Goal: Information Seeking & Learning: Find specific fact

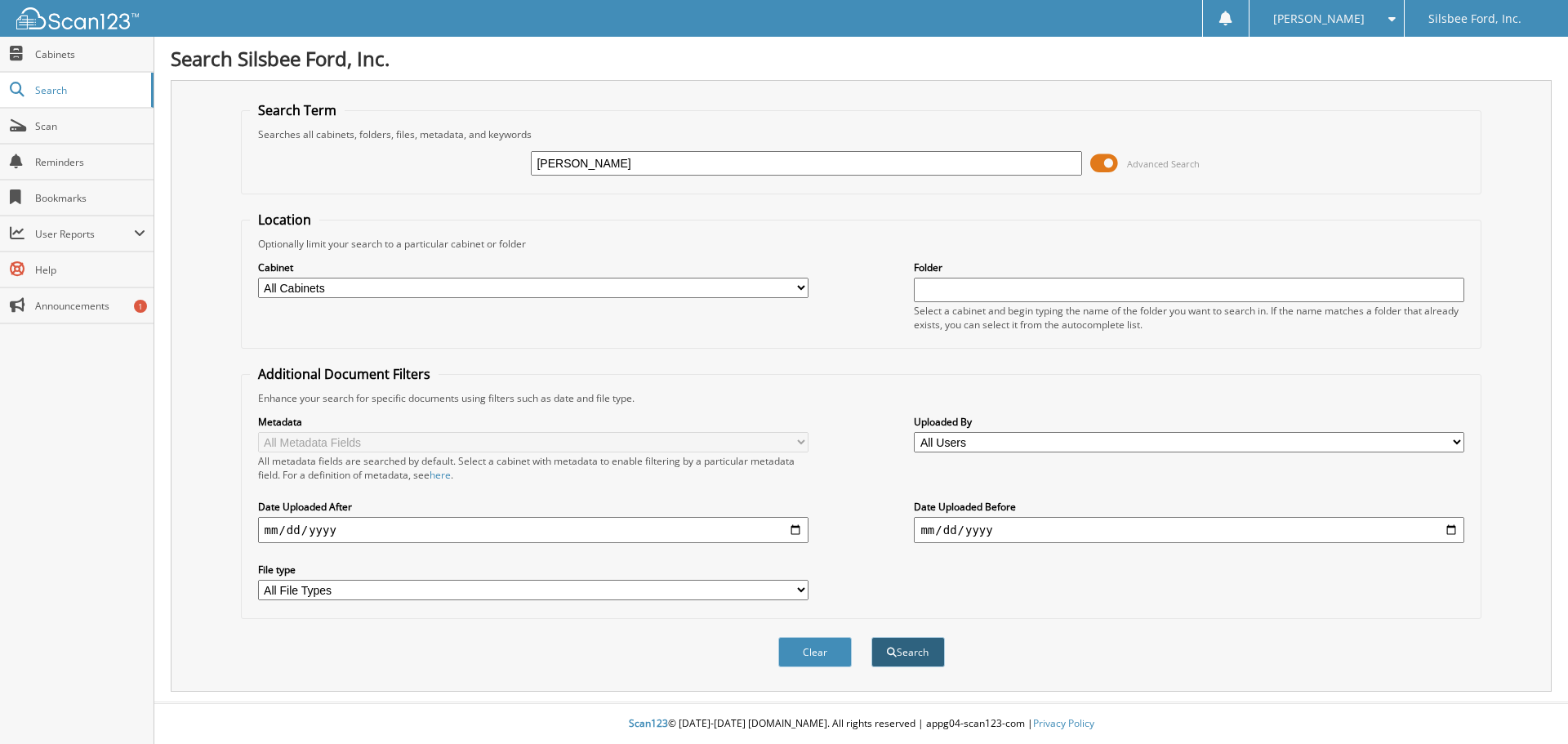
type input "[PERSON_NAME]"
drag, startPoint x: 924, startPoint y: 651, endPoint x: 1076, endPoint y: 651, distance: 152.0
click at [1076, 651] on div "Clear Search" at bounding box center [861, 652] width 1241 height 66
click at [791, 289] on select "All Cabinets EMPLOYEE HANDBOOK FD CAR DEALS FD Dealer Trades FD SERVICE CONTRAC…" at bounding box center [533, 287] width 551 height 21
select select "2217"
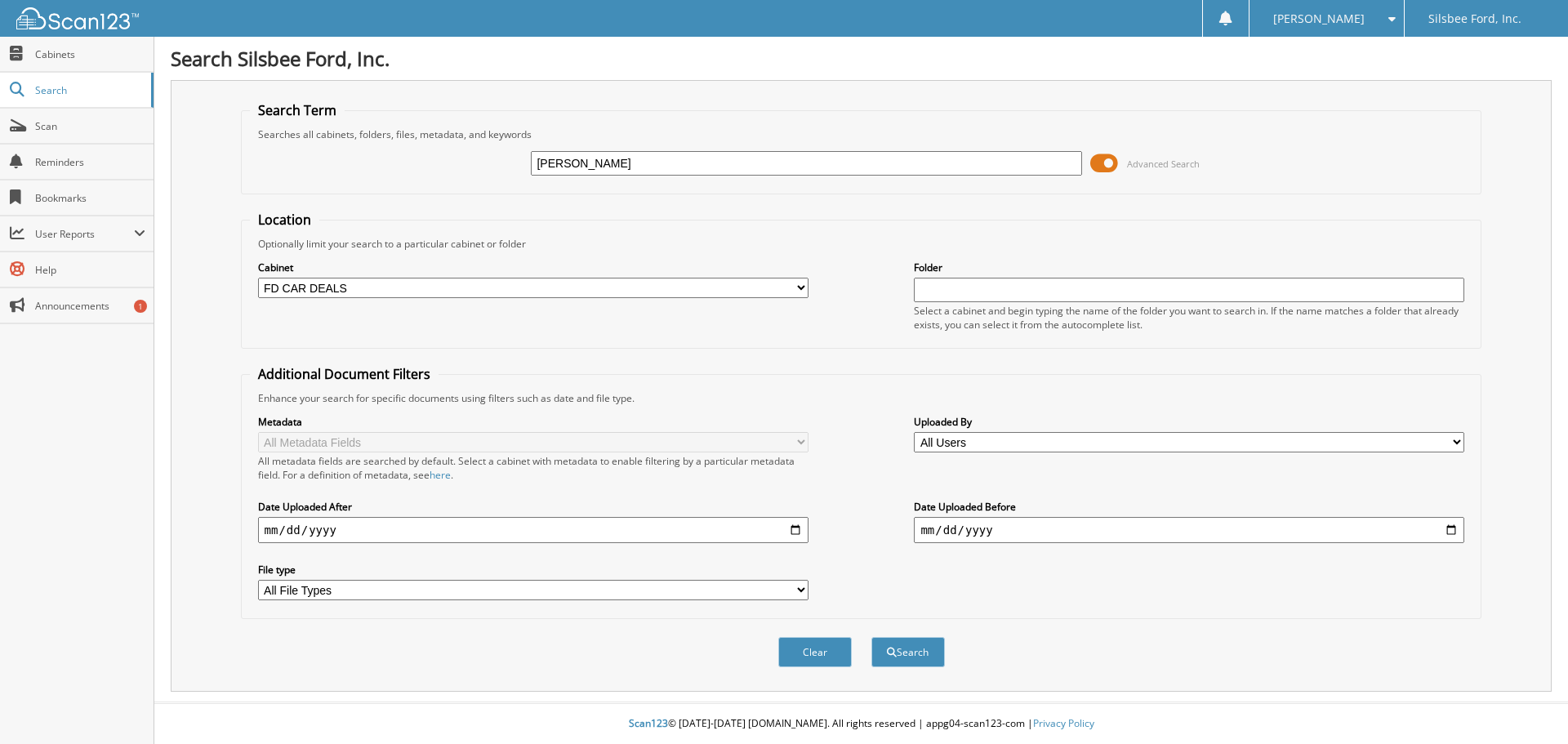
click at [258, 278] on select "All Cabinets EMPLOYEE HANDBOOK FD CAR DEALS FD Dealer Trades FD SERVICE CONTRAC…" at bounding box center [533, 287] width 551 height 21
click at [923, 655] on button "Search" at bounding box center [908, 651] width 73 height 30
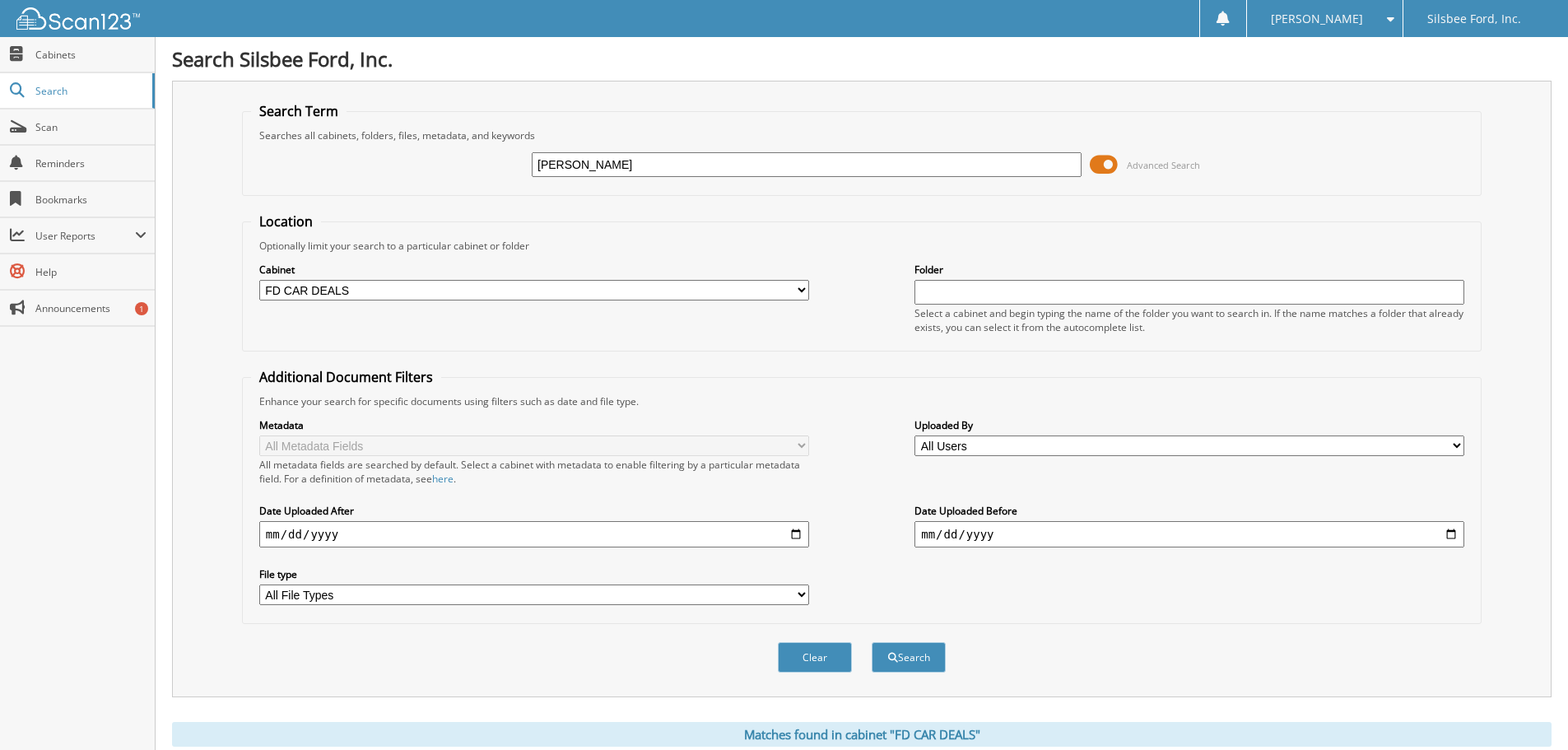
click at [798, 297] on select "All Cabinets EMPLOYEE HANDBOOK FD CAR DEALS FD Dealer Trades FD SERVICE CONTRAC…" at bounding box center [534, 290] width 550 height 21
select select
click at [259, 280] on select "All Cabinets EMPLOYEE HANDBOOK FD CAR DEALS FD Dealer Trades FD SERVICE CONTRAC…" at bounding box center [534, 290] width 550 height 21
click at [883, 655] on button "Search" at bounding box center [908, 656] width 74 height 31
type input "[PERSON_NAME]"
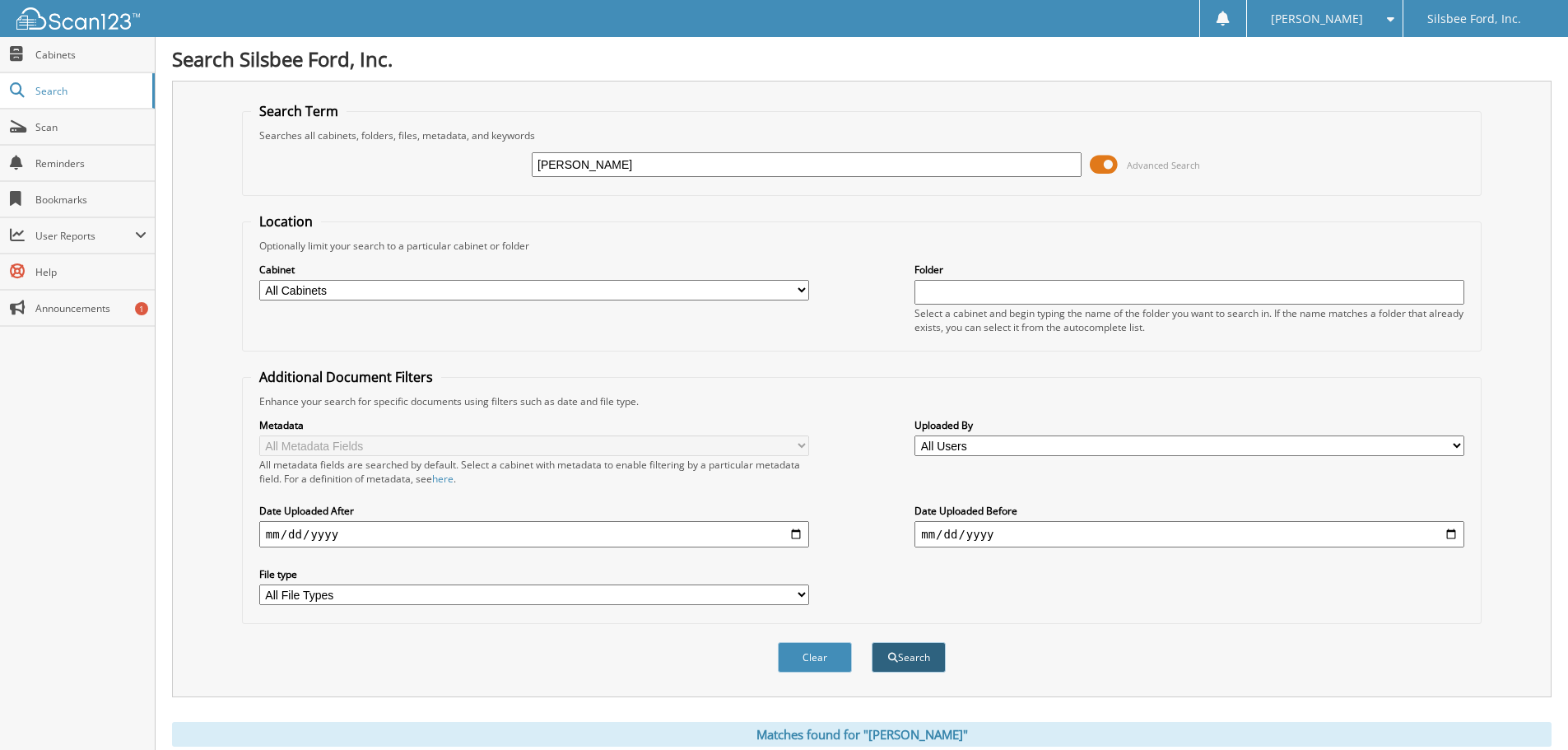
click at [913, 656] on button "Search" at bounding box center [908, 656] width 74 height 31
click at [1102, 169] on span at bounding box center [1103, 164] width 28 height 25
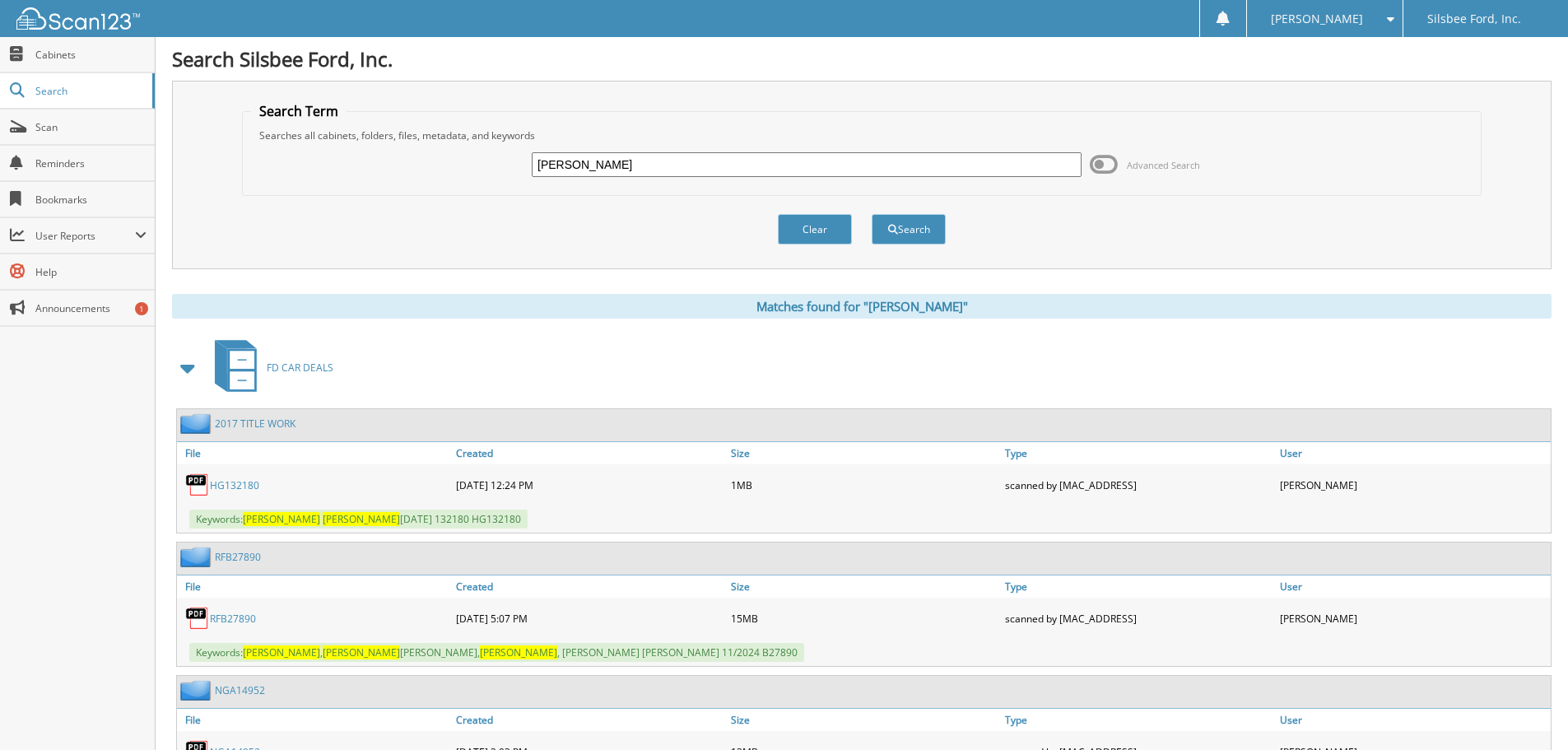
click at [584, 167] on input "[PERSON_NAME]" at bounding box center [806, 164] width 550 height 25
click at [579, 161] on input "[PERSON_NAME]" at bounding box center [806, 164] width 550 height 25
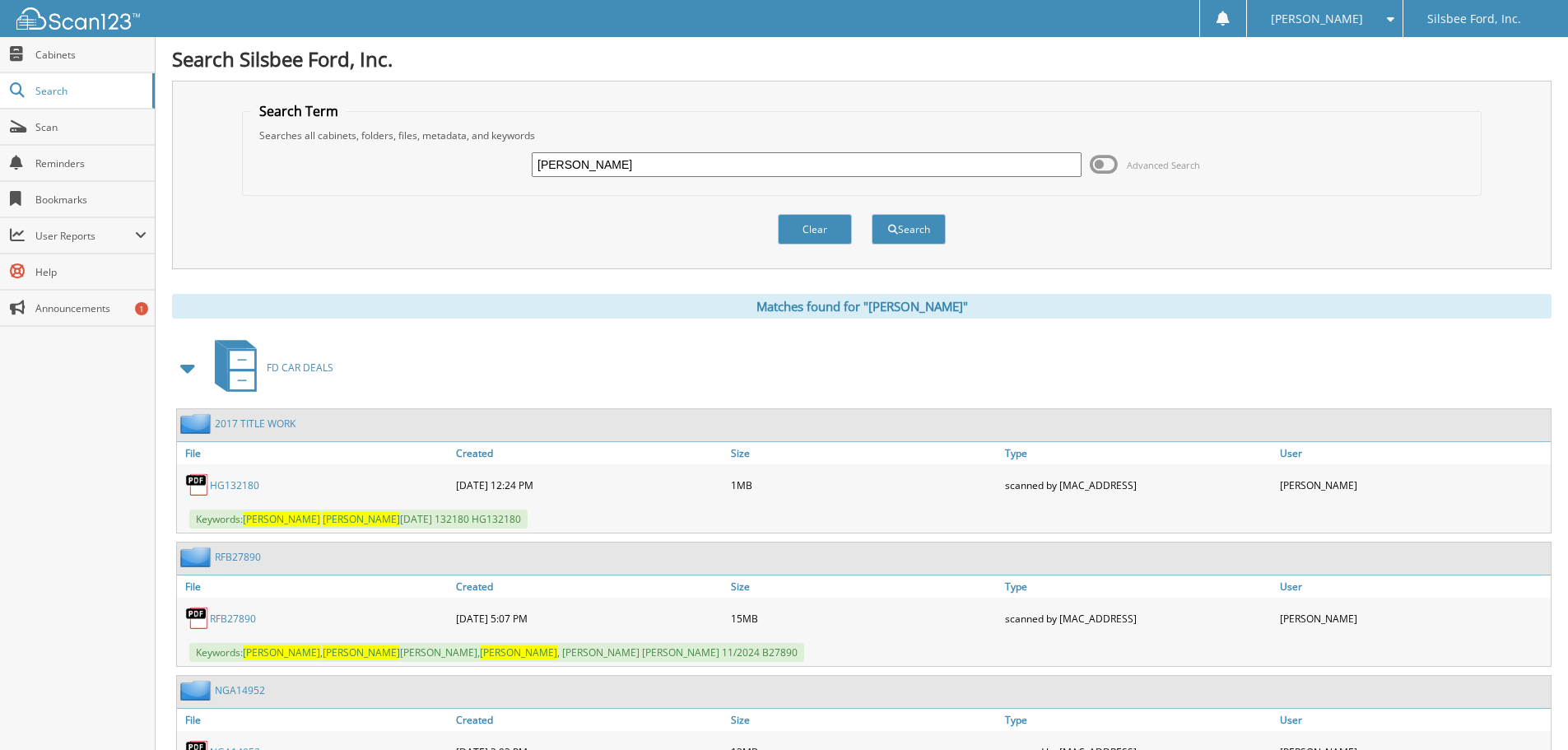
click at [579, 161] on input "FELICIA DRODDY" at bounding box center [806, 164] width 550 height 25
type input "[PERSON_NAME]"
click at [913, 229] on button "Search" at bounding box center [908, 229] width 74 height 31
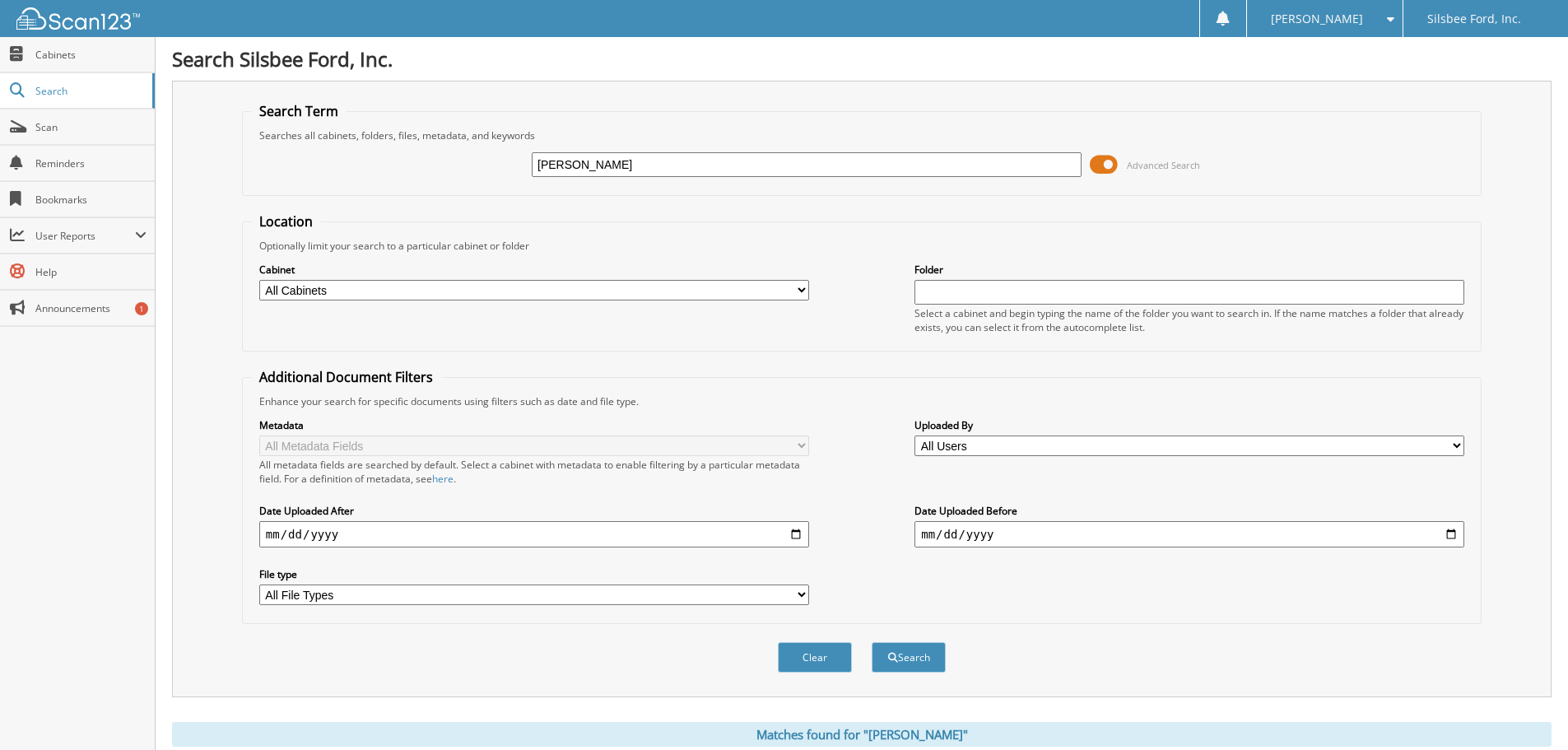
click at [1109, 162] on span at bounding box center [1103, 164] width 28 height 25
